Goal: Find specific page/section: Find specific page/section

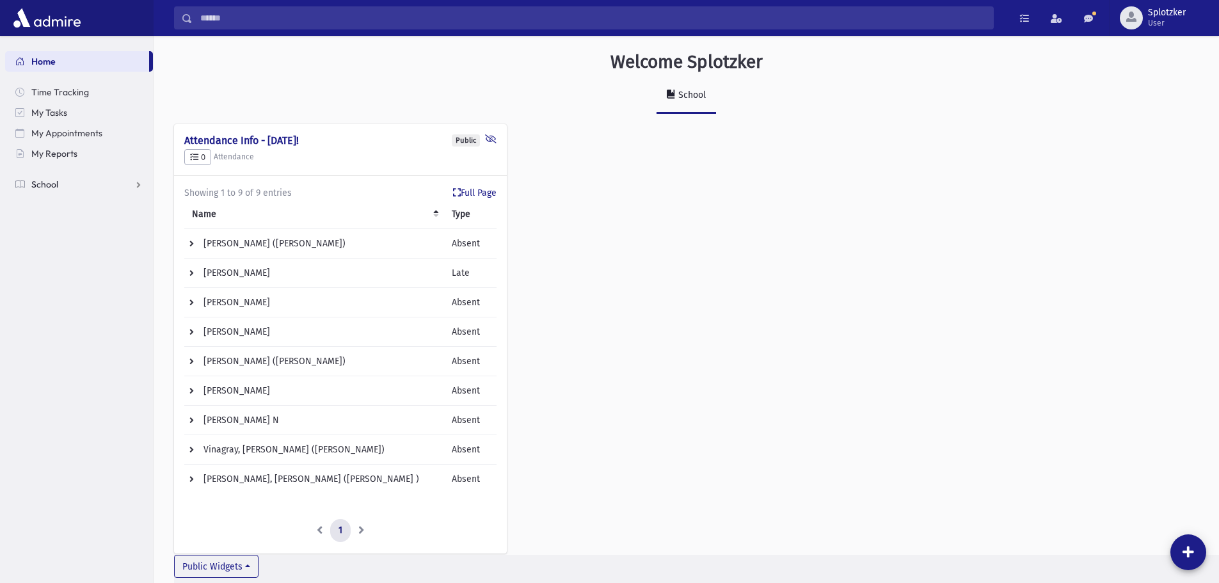
click at [57, 183] on span "School" at bounding box center [44, 185] width 27 height 12
click at [63, 202] on span "Students" at bounding box center [55, 205] width 35 height 12
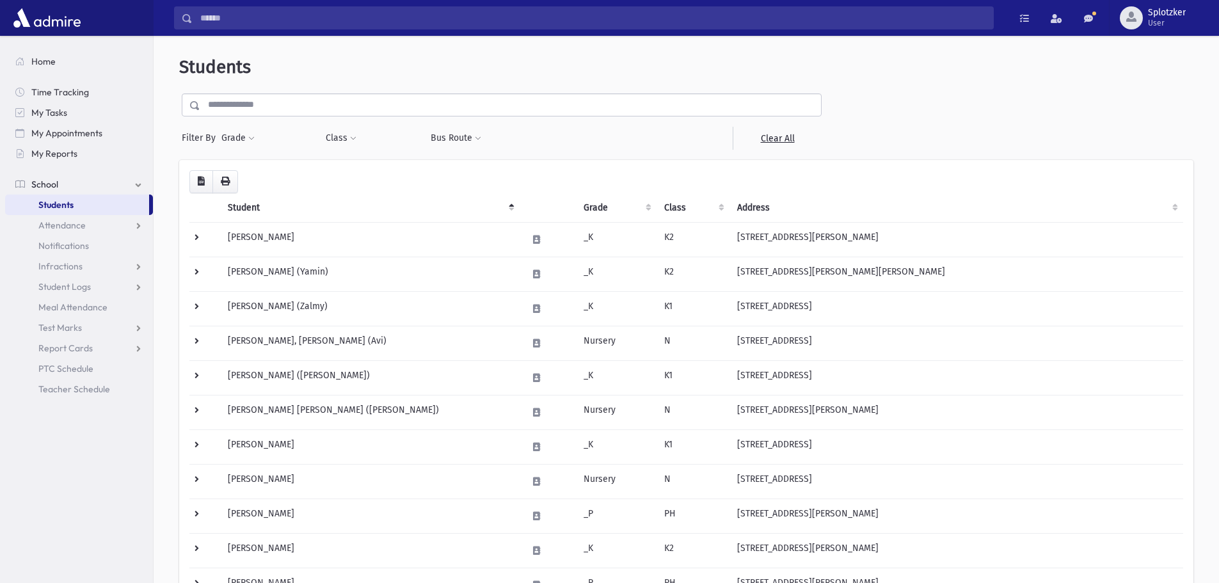
click at [289, 107] on input "text" at bounding box center [510, 104] width 621 height 23
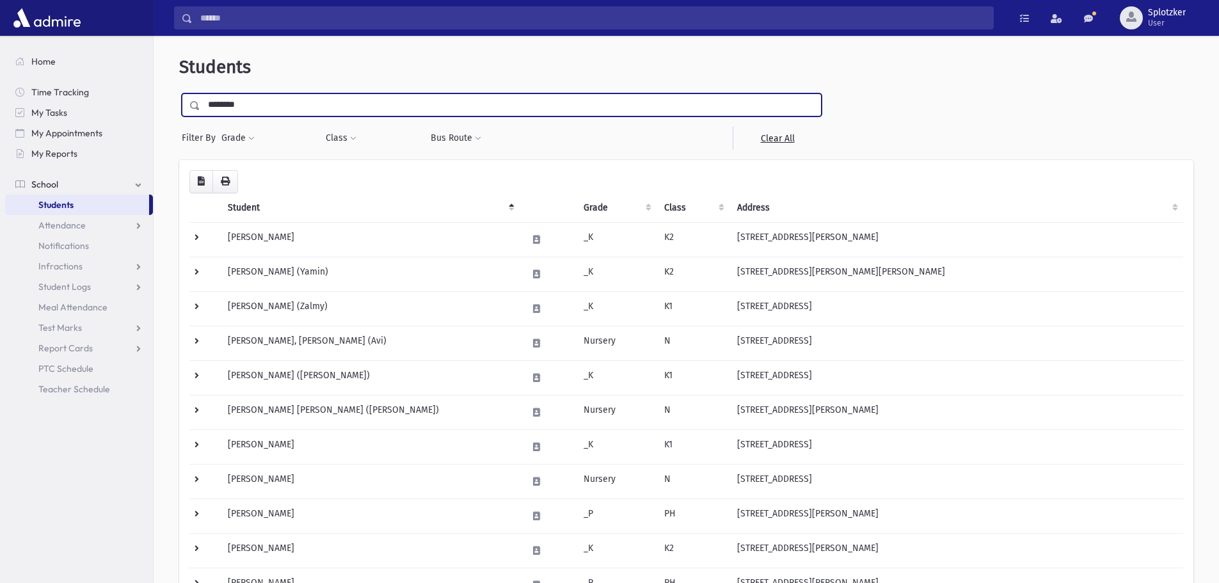
type input "********"
click at [179, 93] on input "submit" at bounding box center [197, 101] width 36 height 17
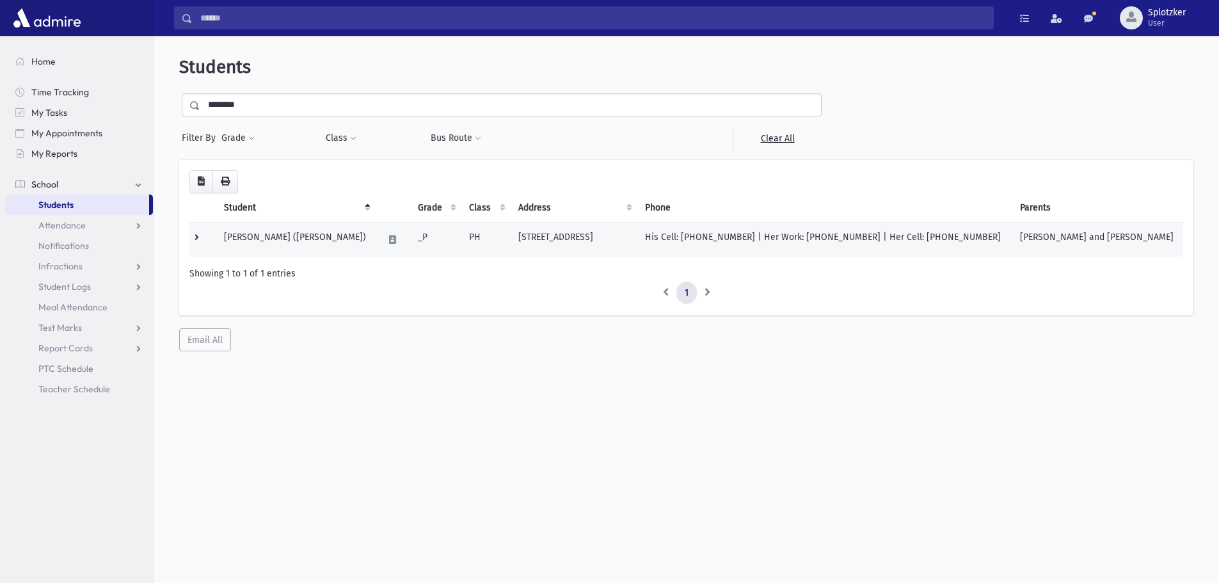
click at [325, 239] on td "[PERSON_NAME] ([PERSON_NAME])" at bounding box center [295, 239] width 159 height 35
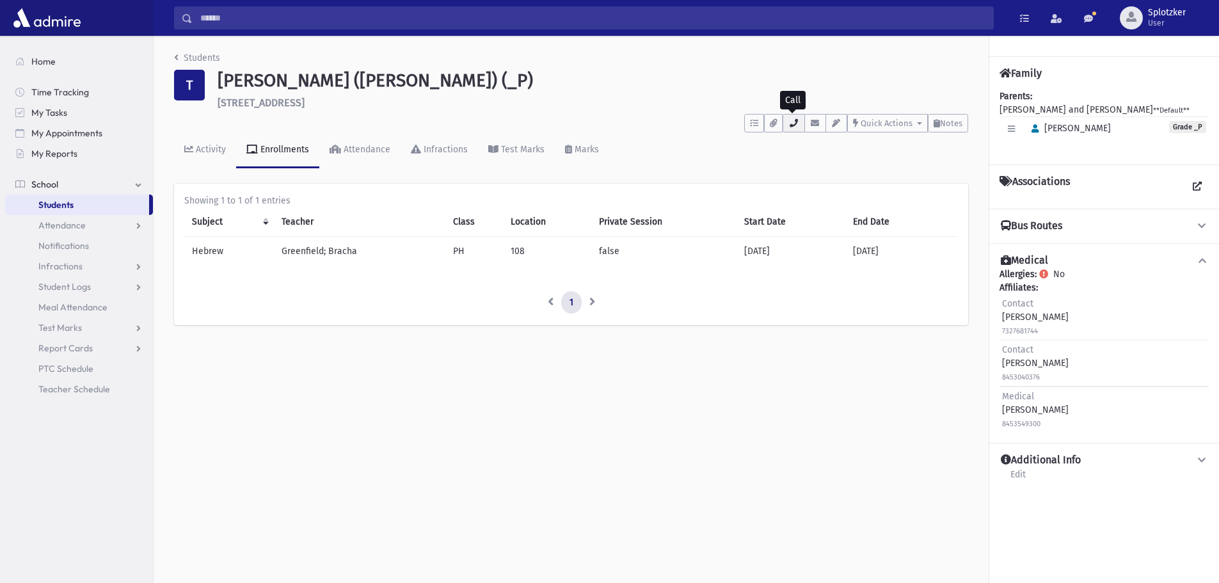
click at [790, 115] on button "button" at bounding box center [794, 123] width 22 height 19
